Goal: Navigation & Orientation: Find specific page/section

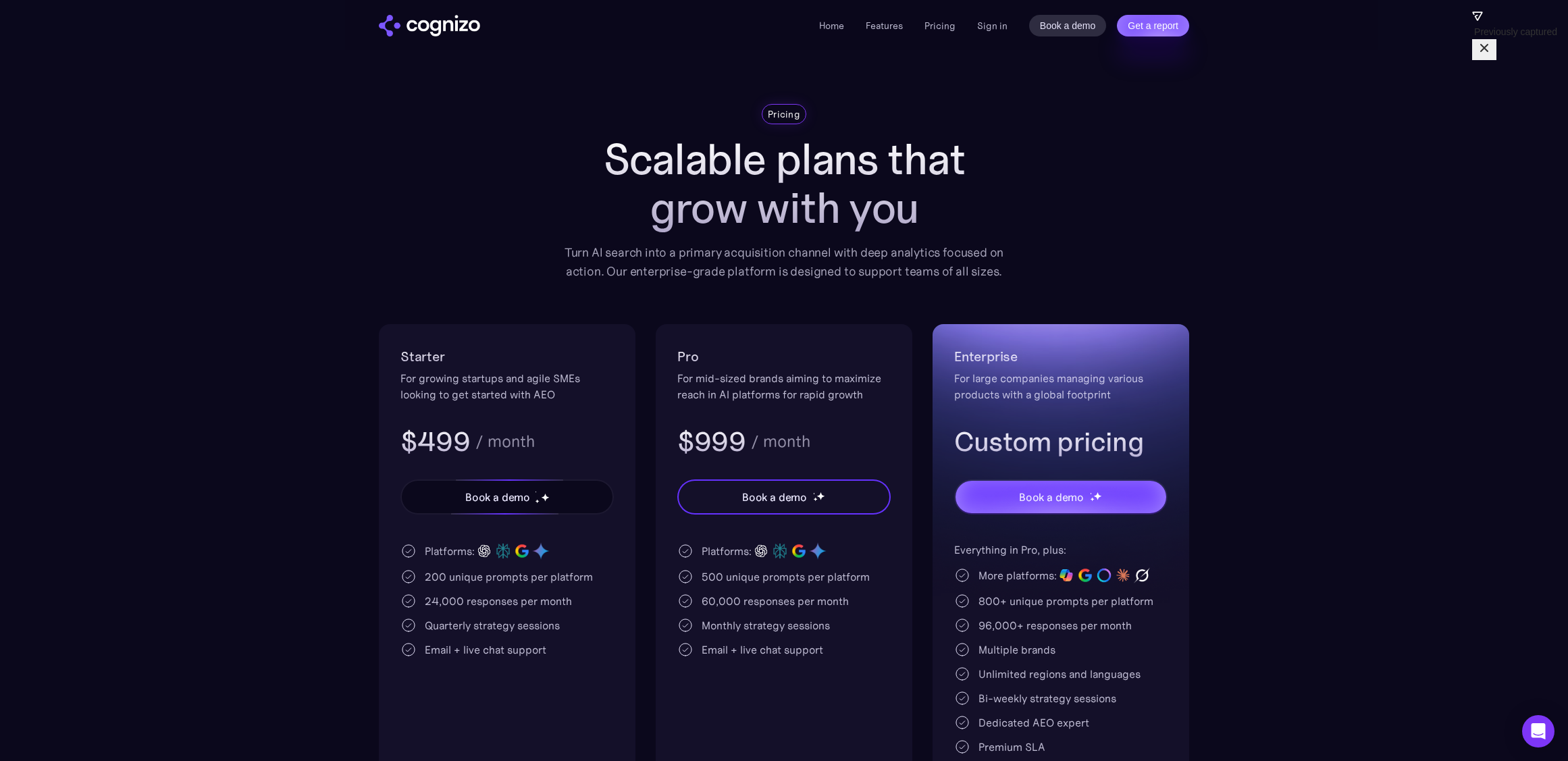
click at [529, 495] on div "Book a demo" at bounding box center [498, 497] width 65 height 16
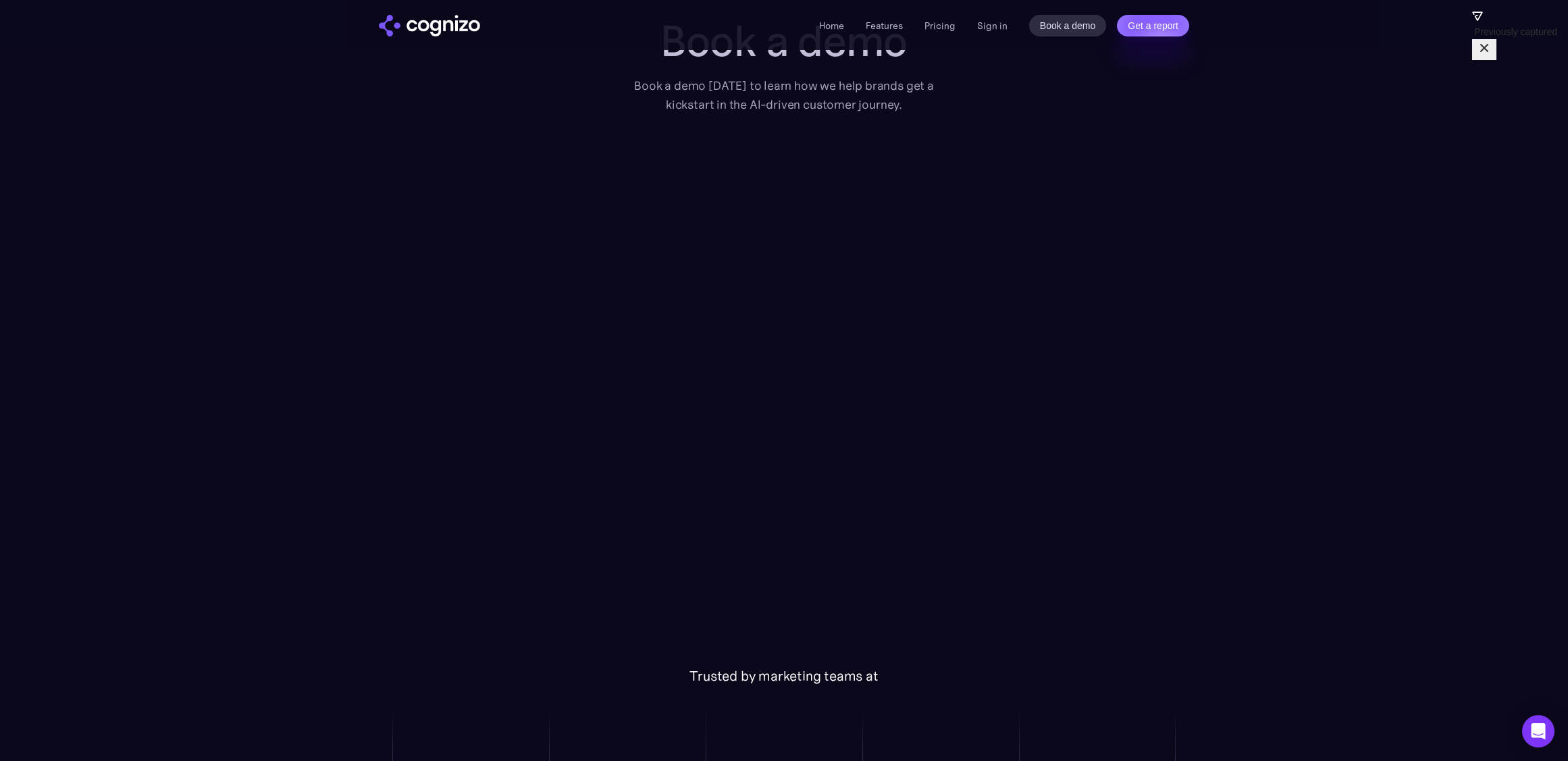
scroll to position [59, 0]
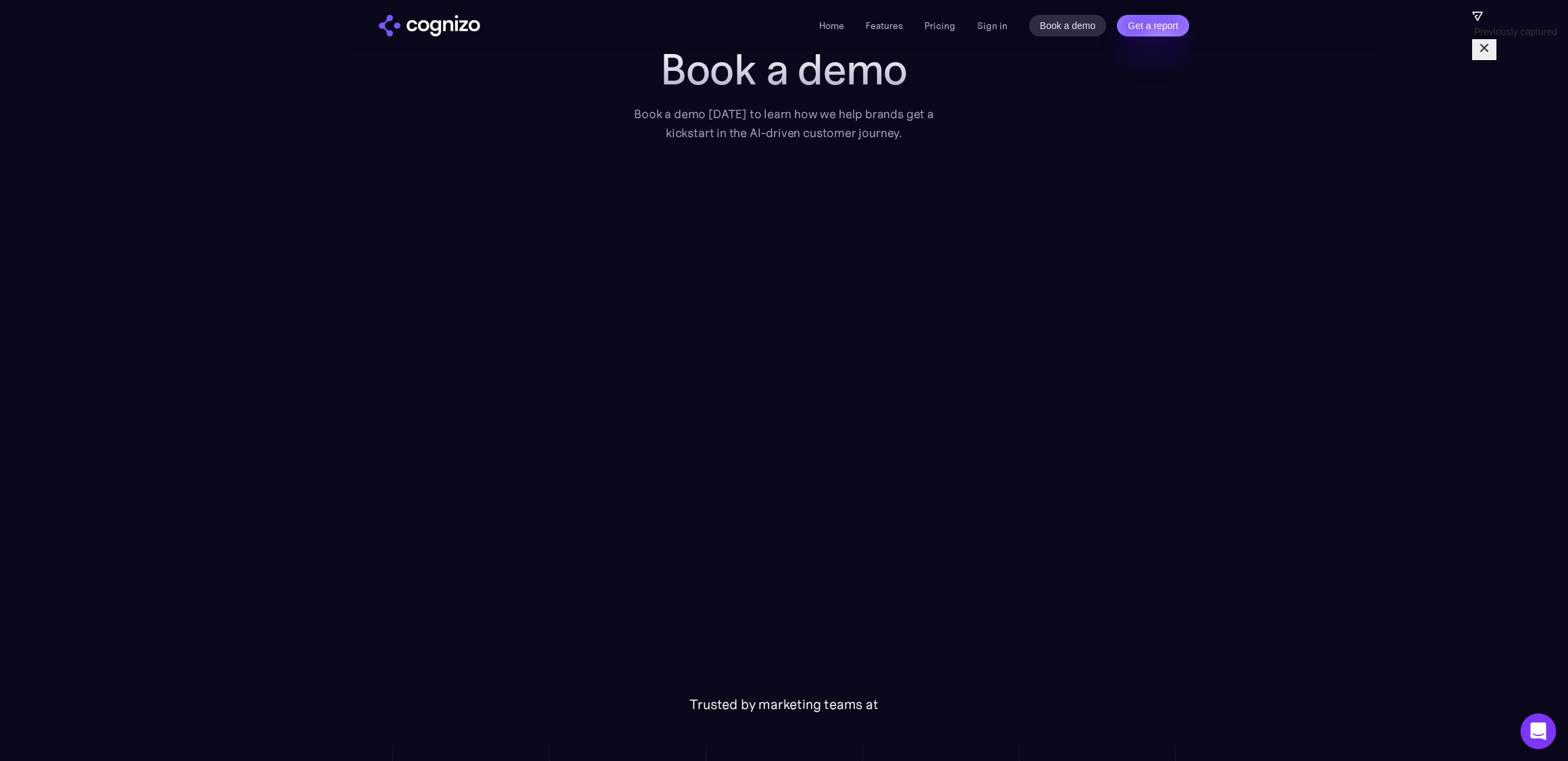
click at [1542, 730] on icon "Open Intercom Messenger" at bounding box center [1538, 730] width 15 height 18
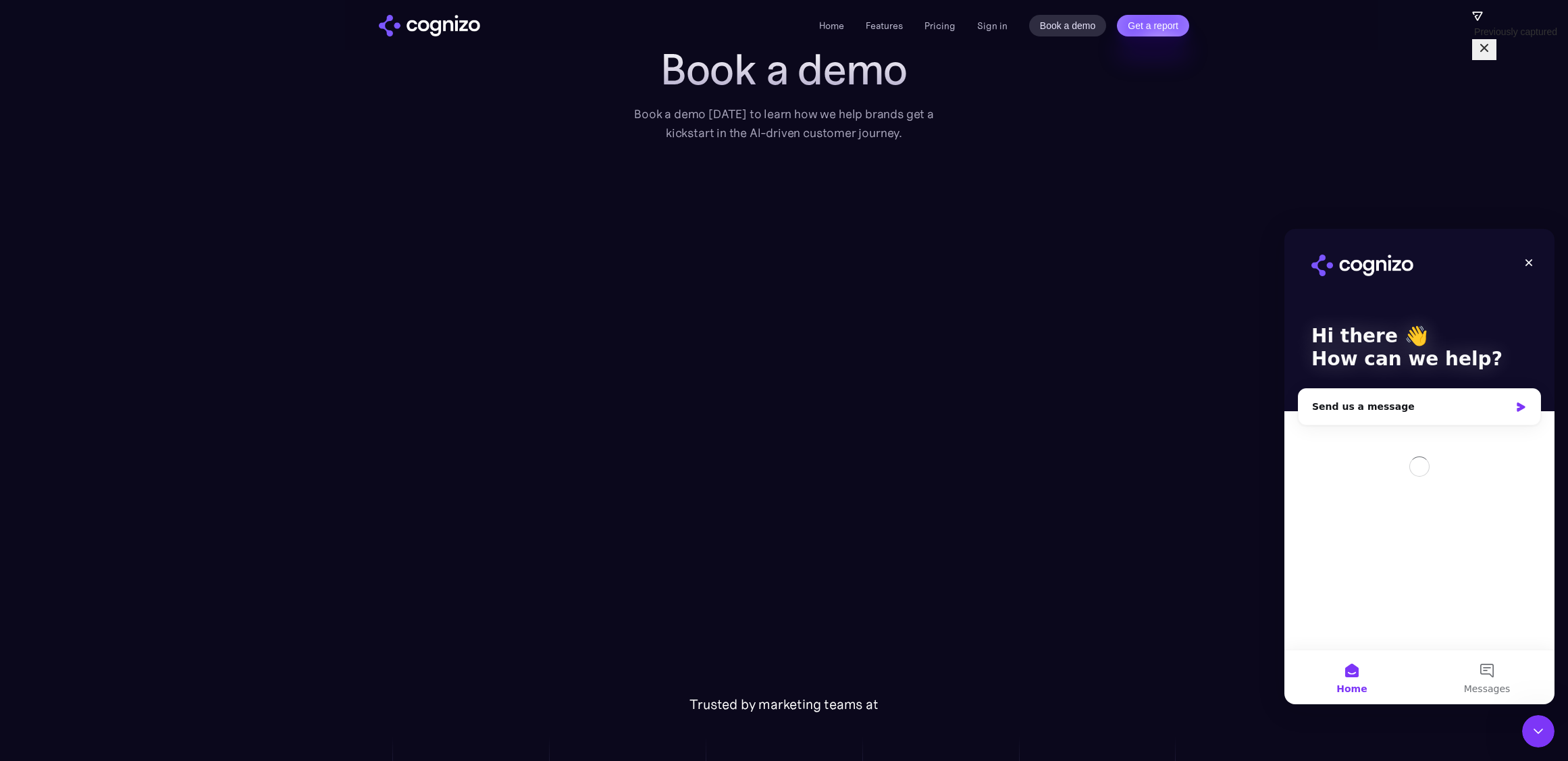
scroll to position [0, 0]
click at [1484, 679] on button "Messages" at bounding box center [1487, 677] width 135 height 54
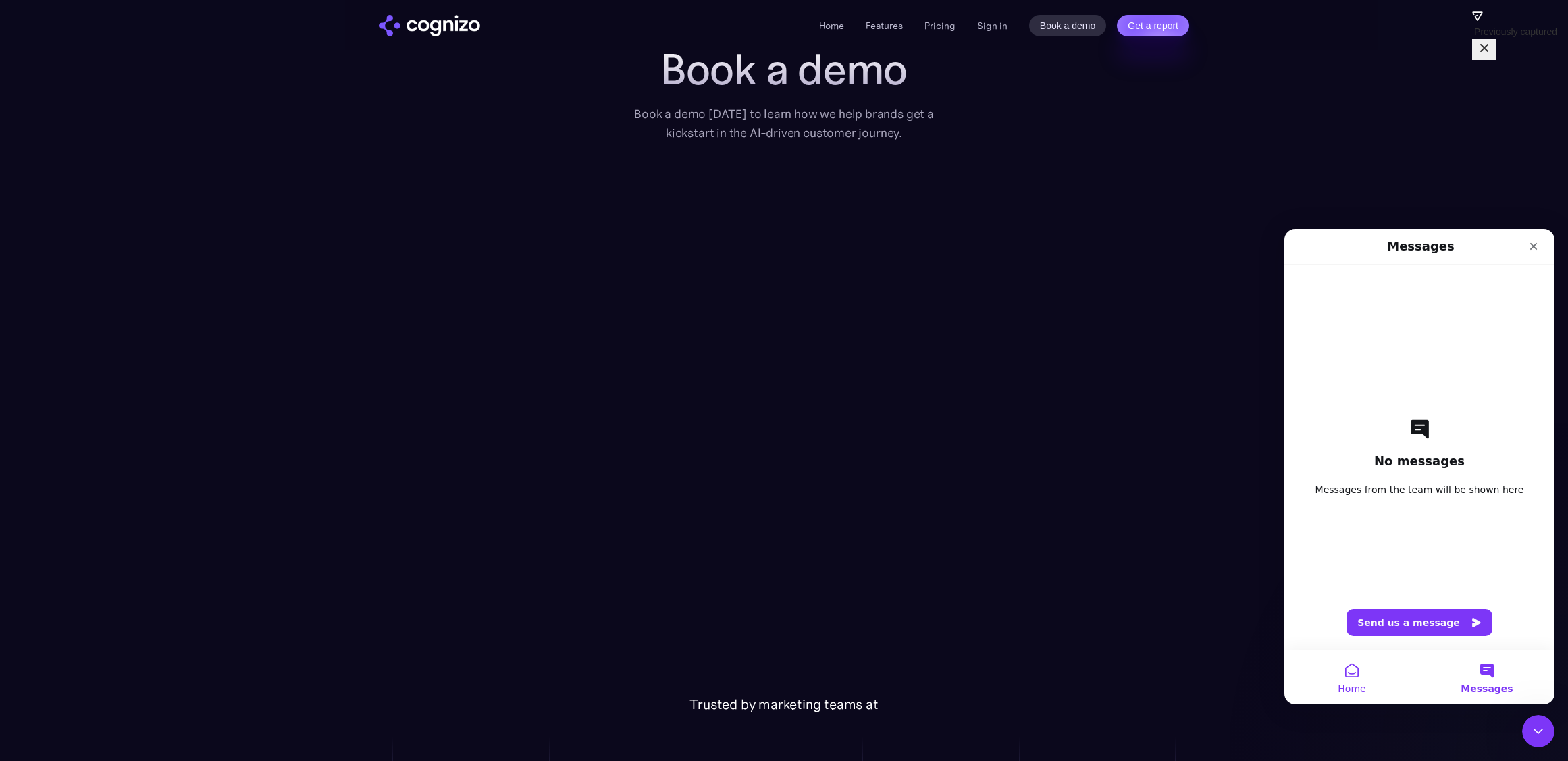
click at [1356, 681] on button "Home" at bounding box center [1352, 677] width 135 height 54
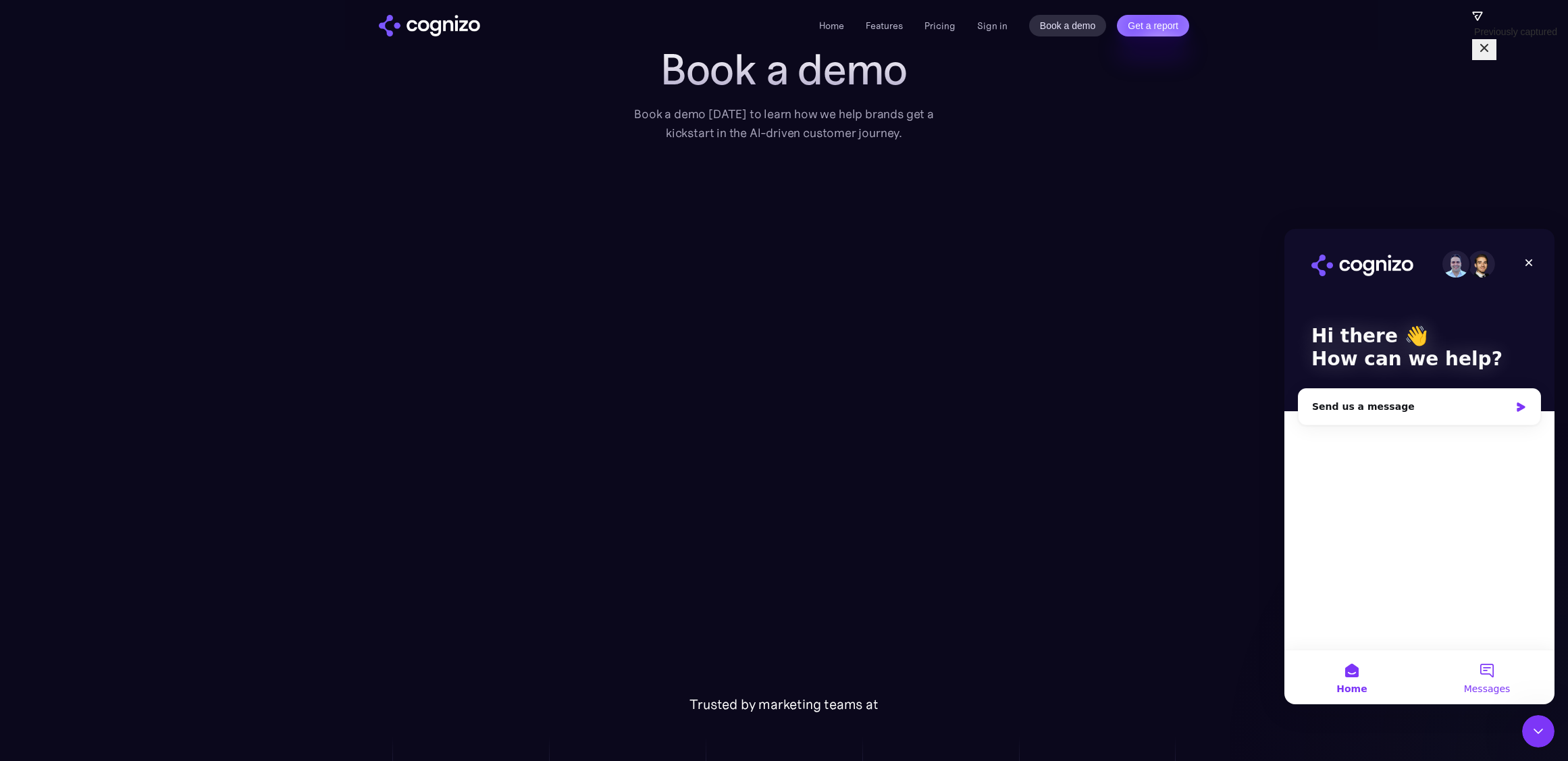
click at [1505, 677] on button "Messages" at bounding box center [1487, 677] width 135 height 54
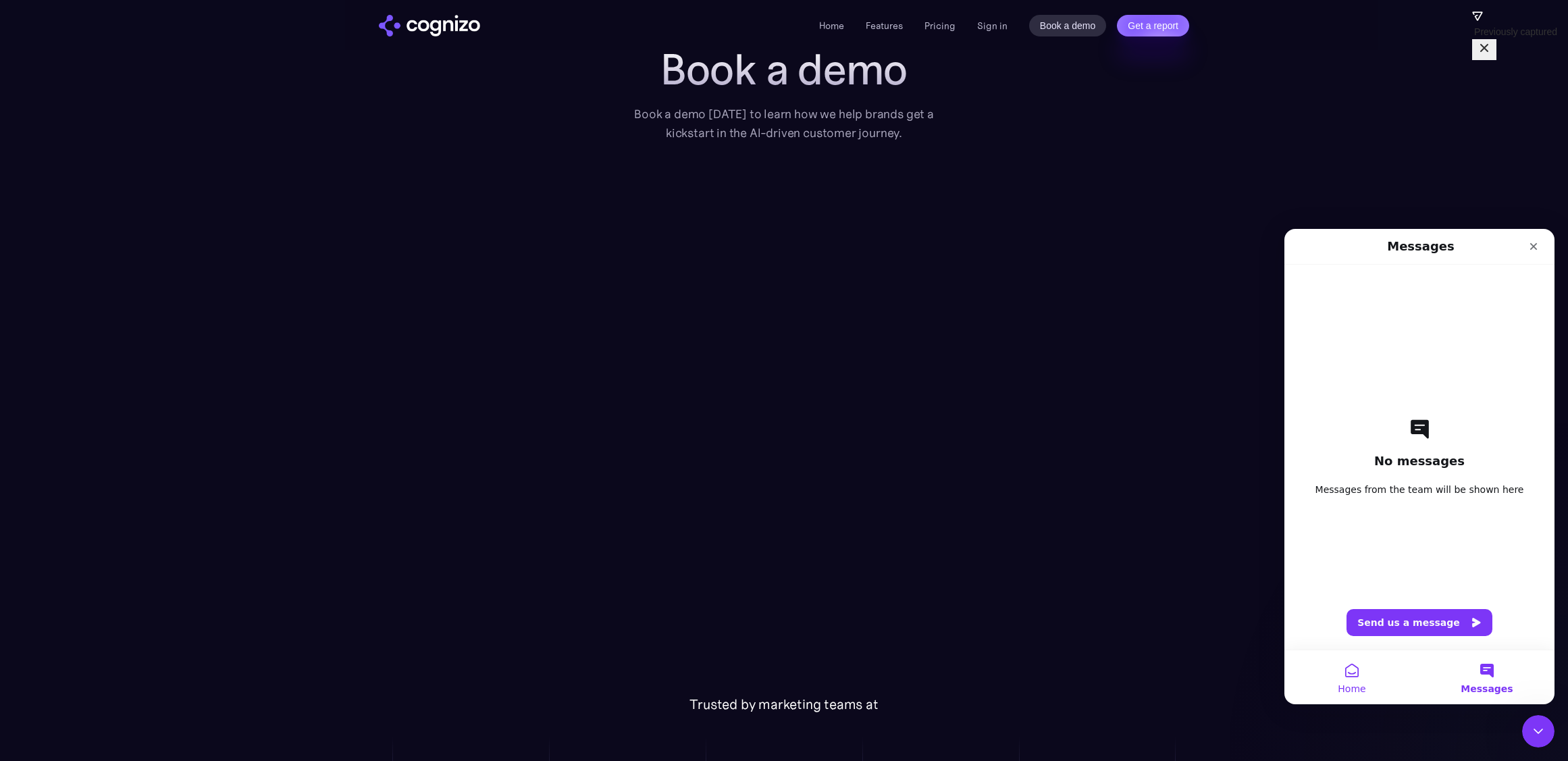
click at [1355, 681] on button "Home" at bounding box center [1352, 677] width 135 height 54
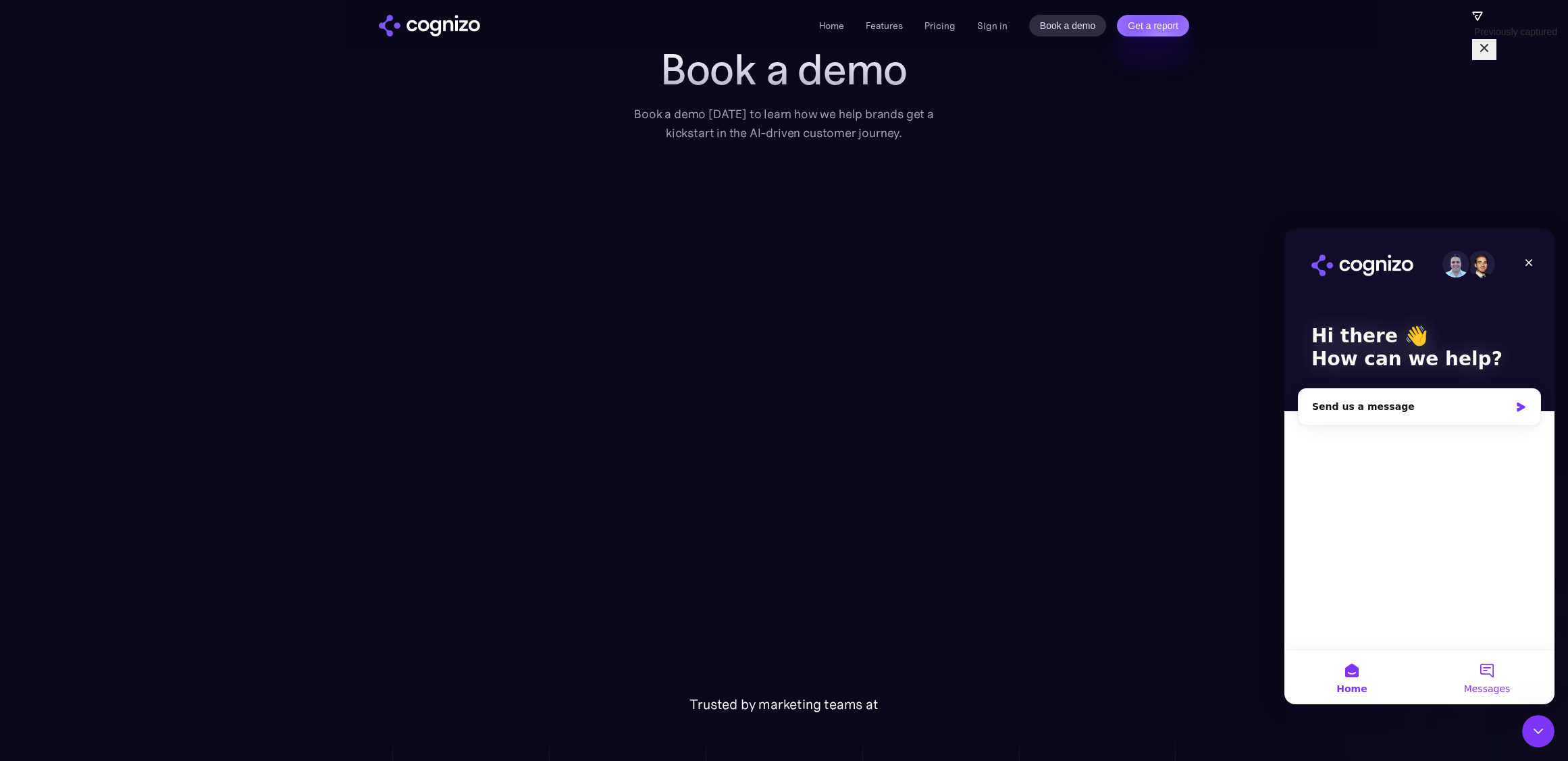
click at [1497, 681] on button "Messages" at bounding box center [1487, 677] width 135 height 54
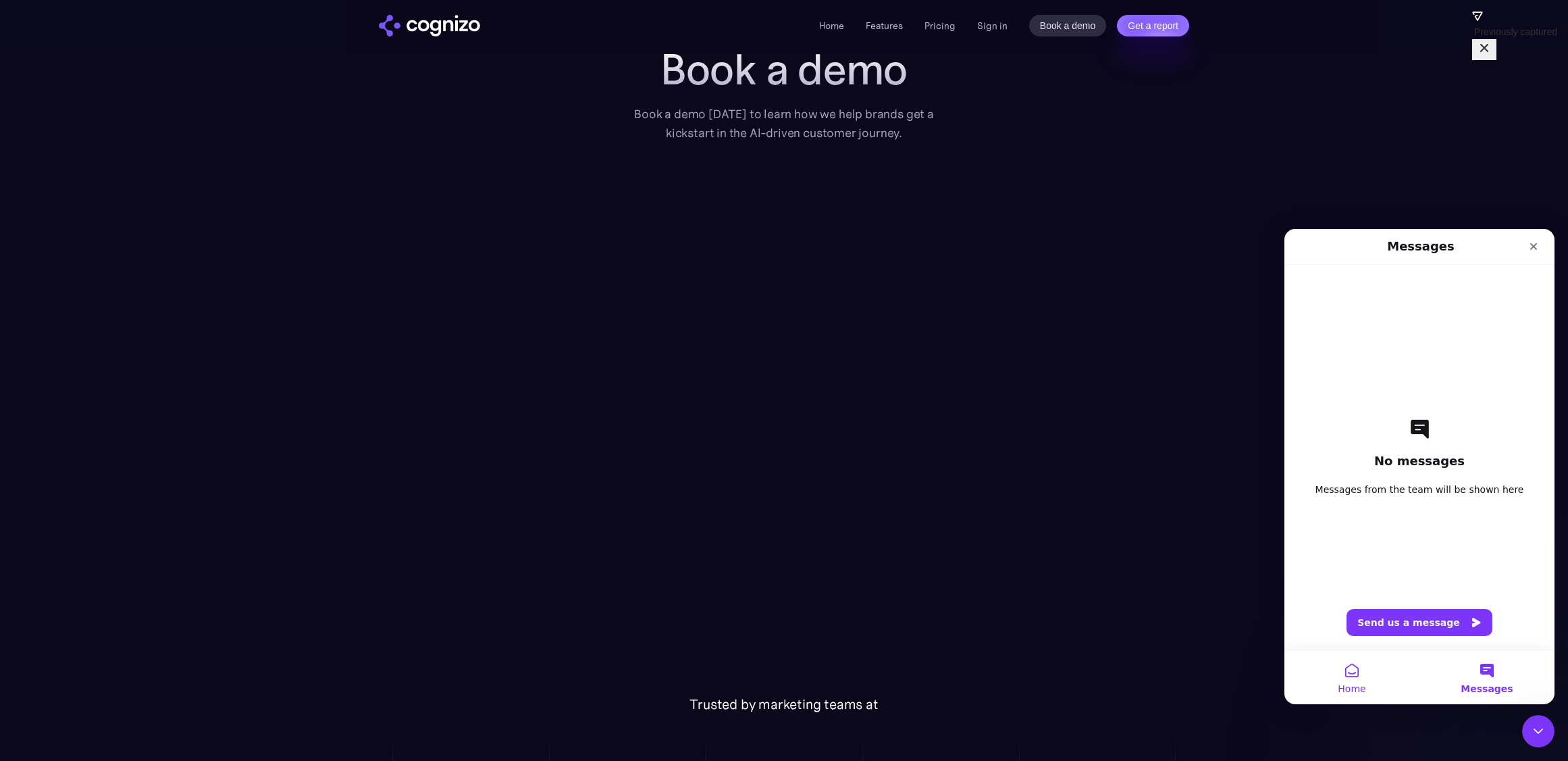
click at [1349, 688] on span "Home" at bounding box center [1352, 688] width 28 height 9
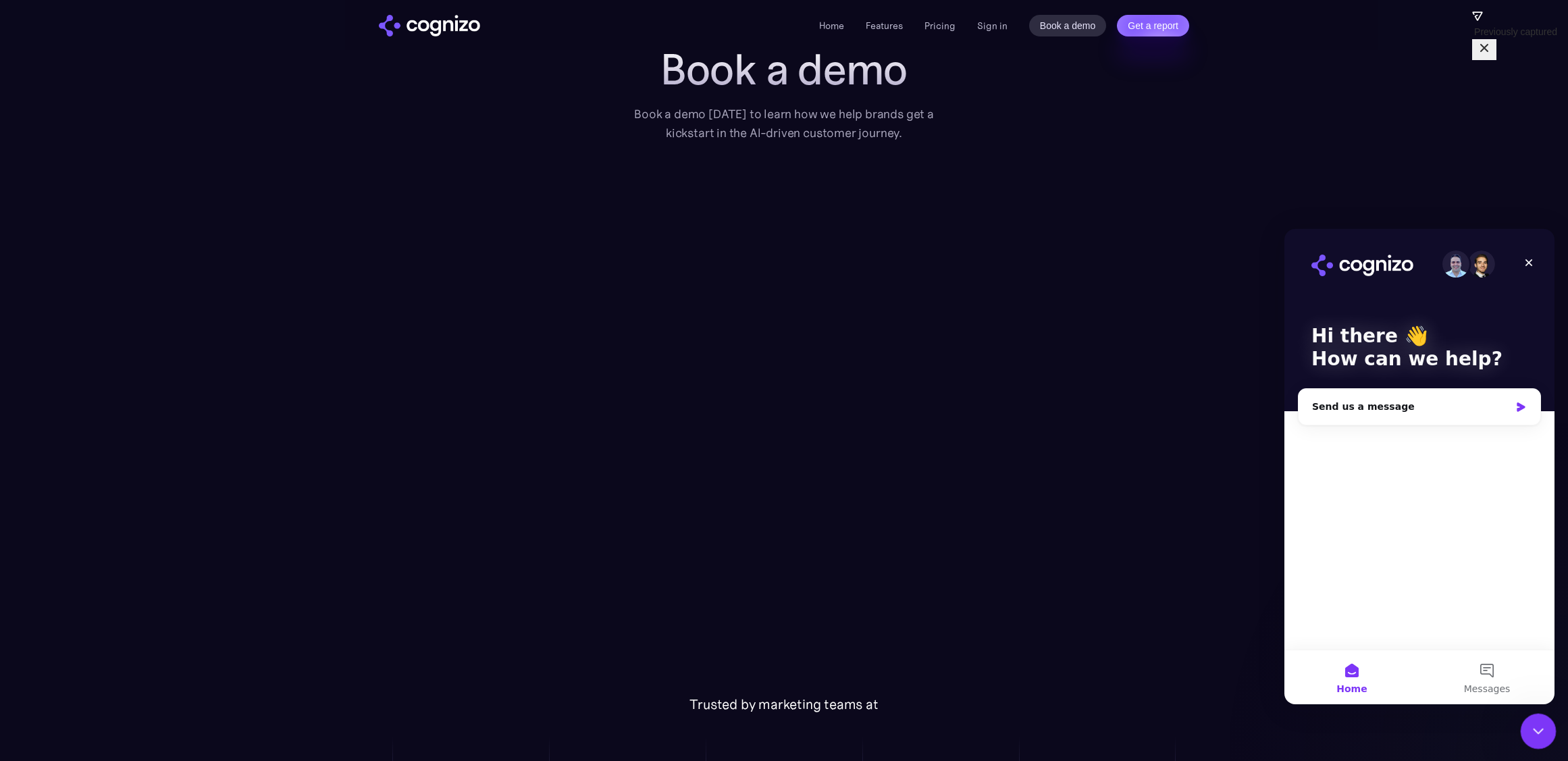
click at [1530, 731] on icon "Close Intercom Messenger" at bounding box center [1536, 729] width 16 height 16
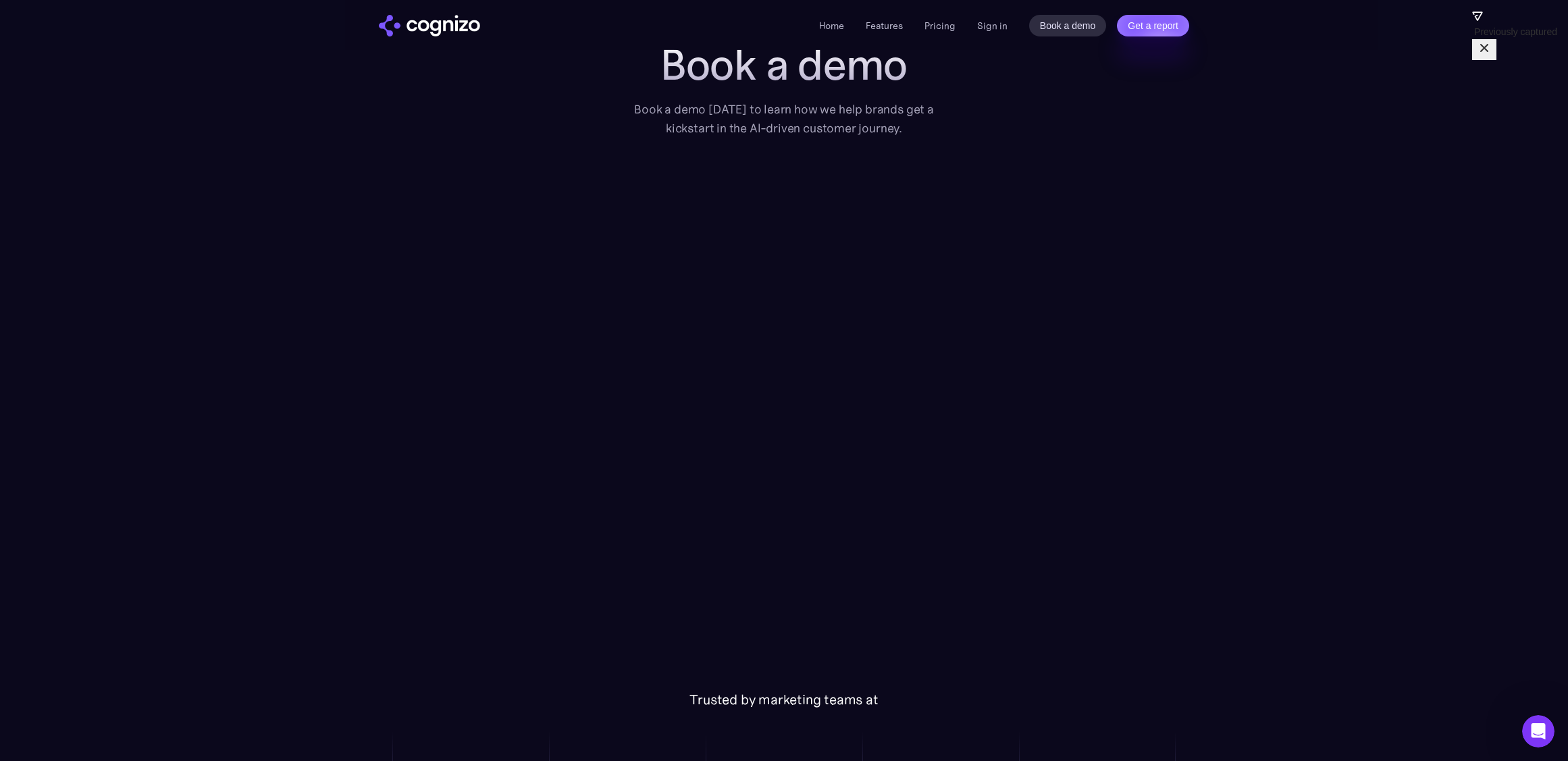
scroll to position [55, 0]
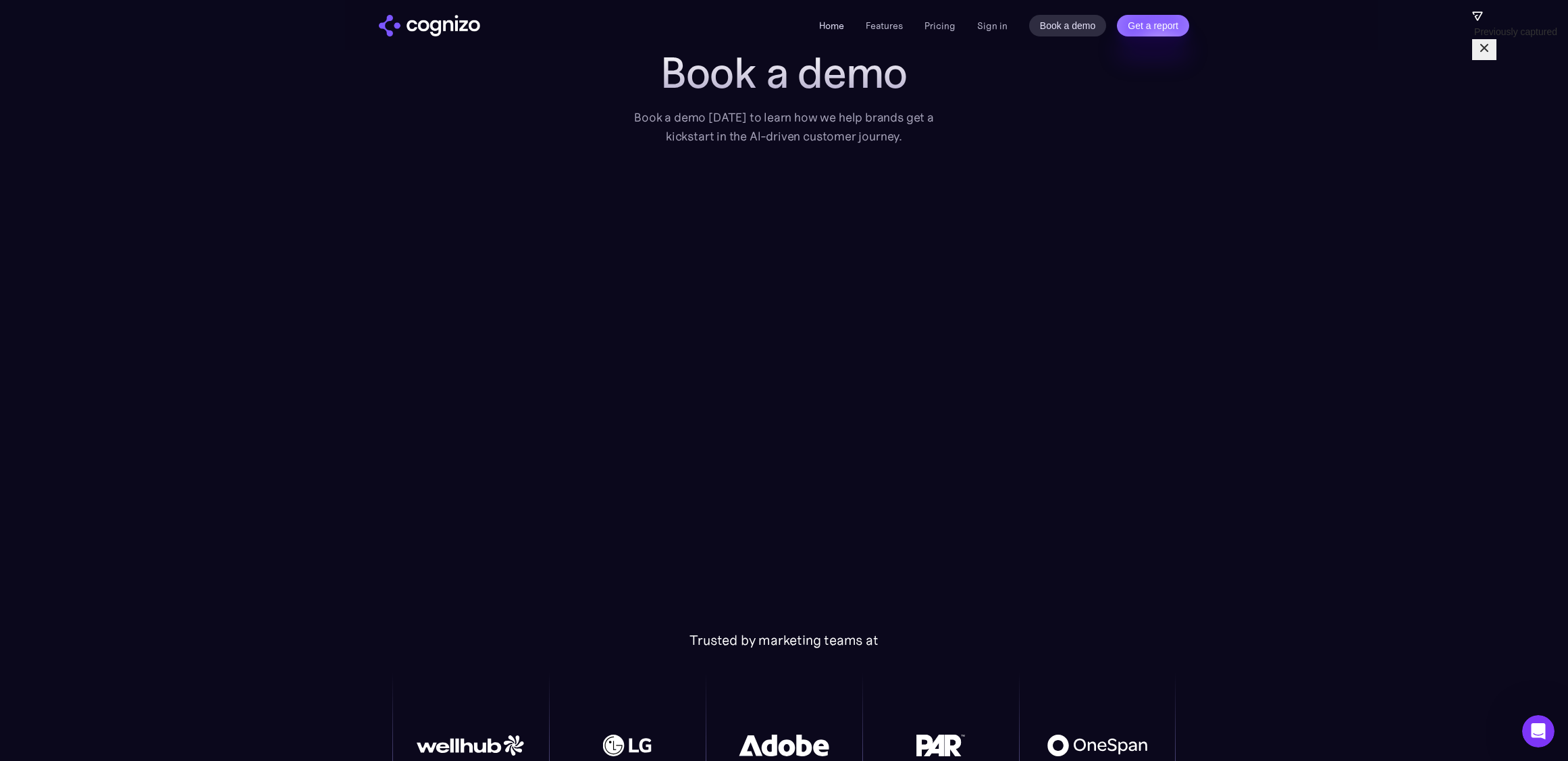
click at [837, 26] on link "Home" at bounding box center [831, 26] width 25 height 12
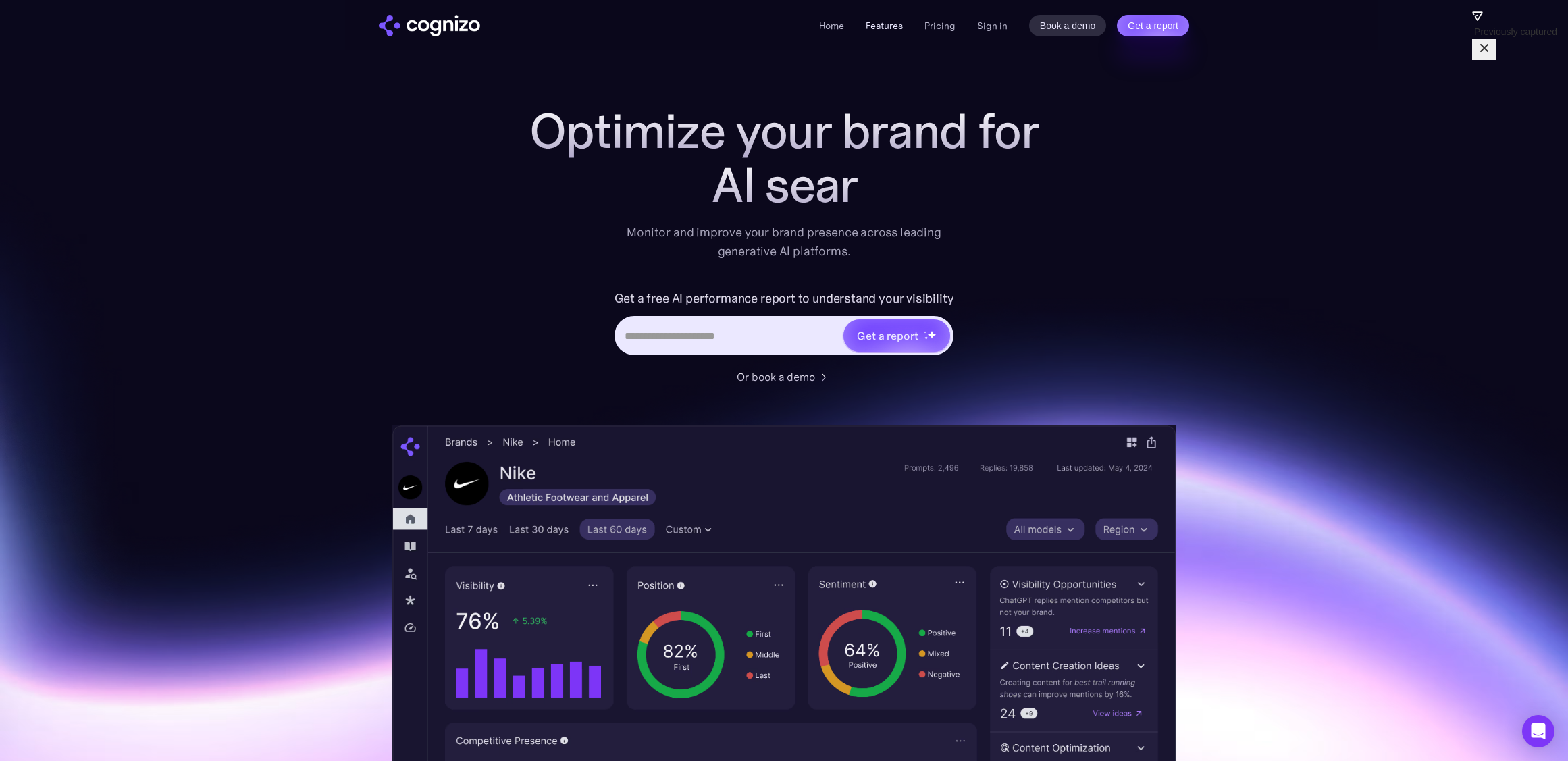
click at [879, 28] on link "Features" at bounding box center [884, 26] width 37 height 12
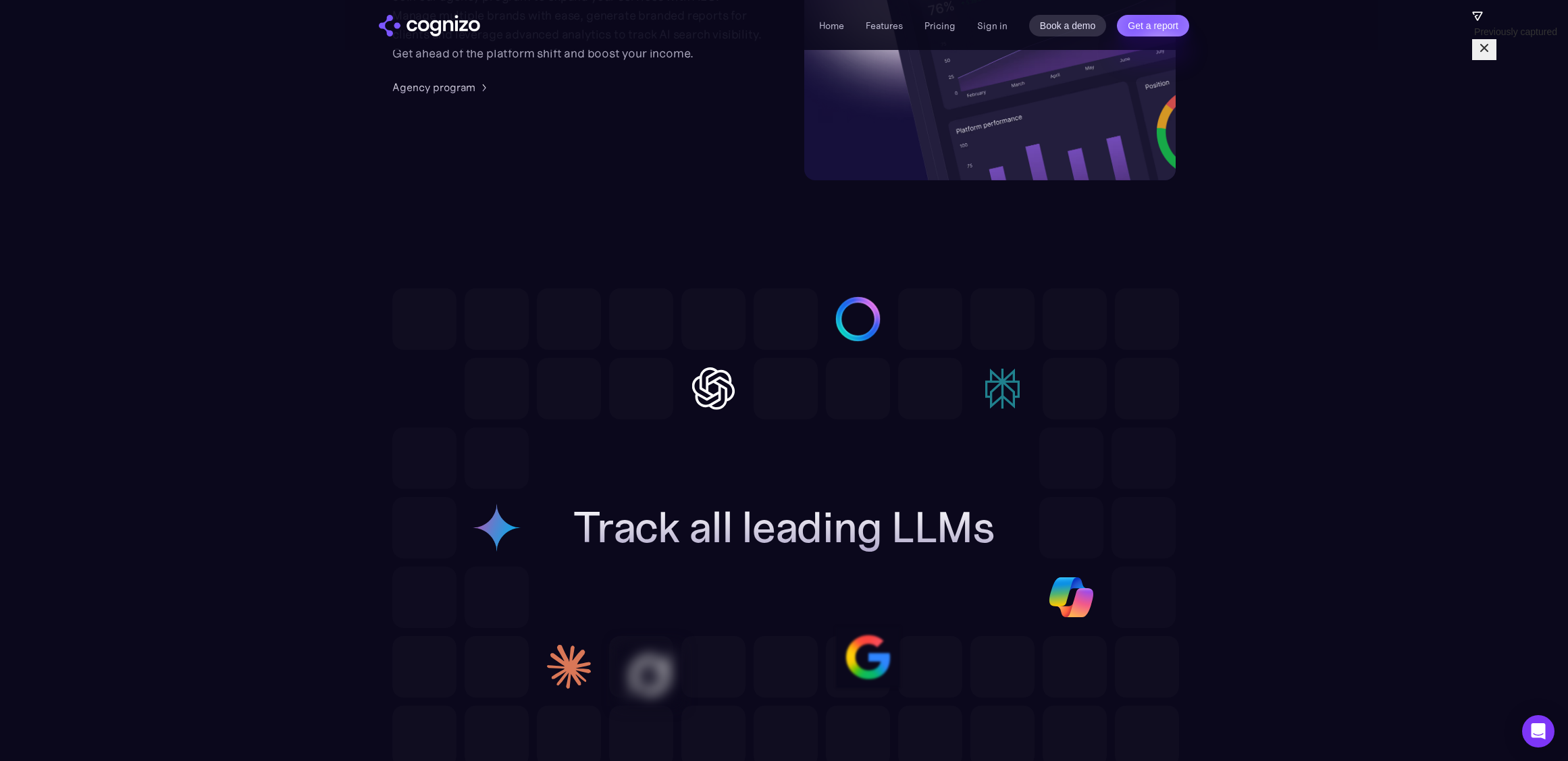
scroll to position [3793, 0]
